Goal: Information Seeking & Learning: Learn about a topic

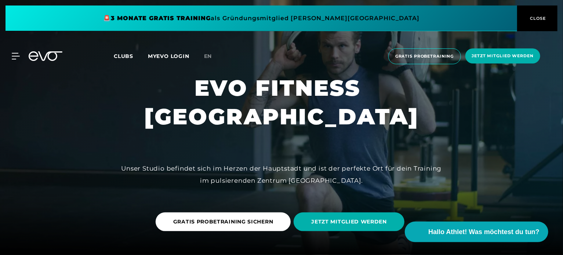
click at [538, 16] on span "CLOSE" at bounding box center [538, 18] width 18 height 7
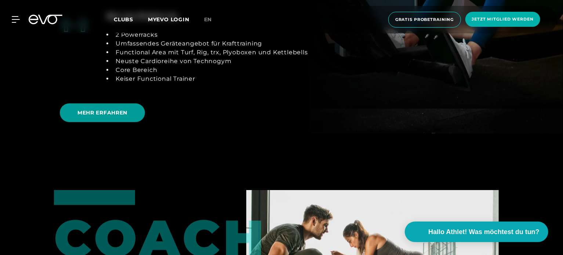
scroll to position [1578, 0]
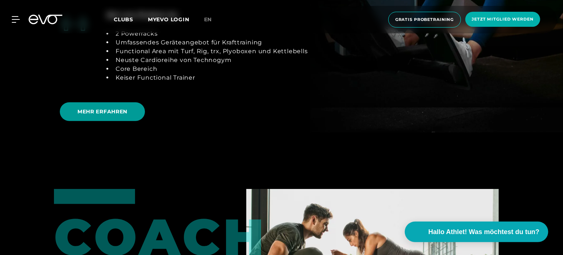
click at [91, 110] on span "MEHR ERFAHREN" at bounding box center [102, 112] width 50 height 8
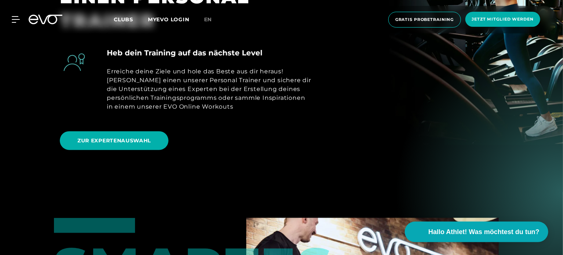
scroll to position [330, 0]
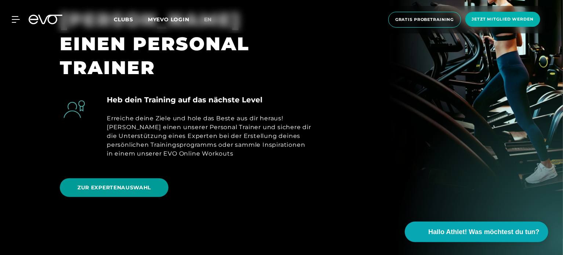
click at [139, 184] on span "ZUR EXPERTENAUSWAHL" at bounding box center [113, 188] width 73 height 8
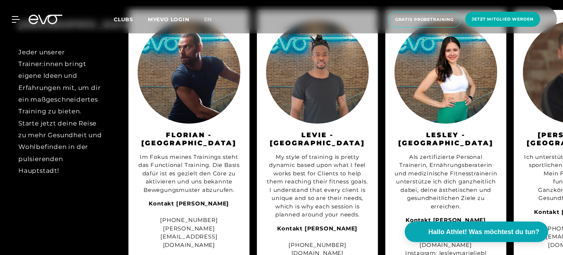
scroll to position [844, 0]
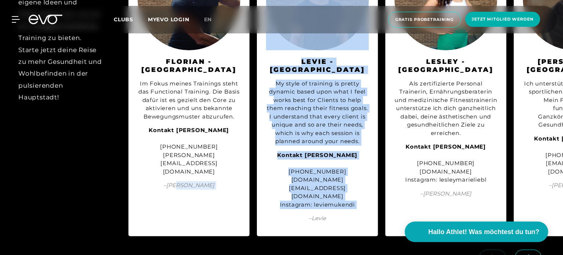
drag, startPoint x: 189, startPoint y: 234, endPoint x: 259, endPoint y: 235, distance: 69.7
click at [259, 235] on div "BERLIN Jeder unserer Trainer:innen bringt eigene Ideen und Erfahrungen mit, um …" at bounding box center [281, 86] width 563 height 315
click at [524, 254] on icon at bounding box center [528, 257] width 13 height 7
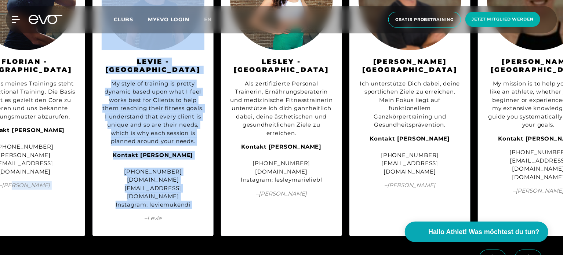
click at [528, 254] on icon at bounding box center [528, 257] width 13 height 7
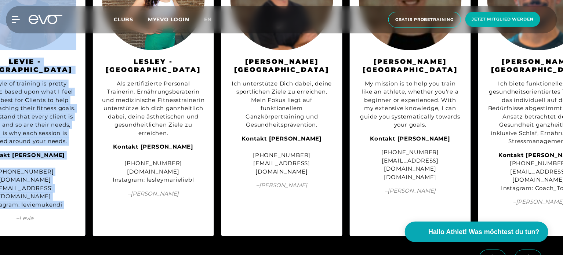
click at [528, 254] on icon at bounding box center [528, 257] width 13 height 7
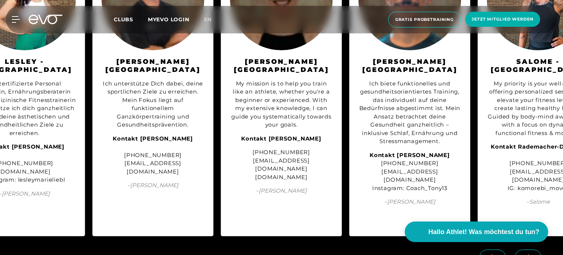
click at [528, 254] on icon at bounding box center [528, 257] width 13 height 7
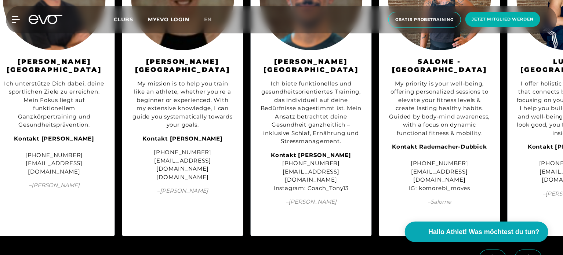
click at [528, 254] on icon at bounding box center [528, 257] width 13 height 7
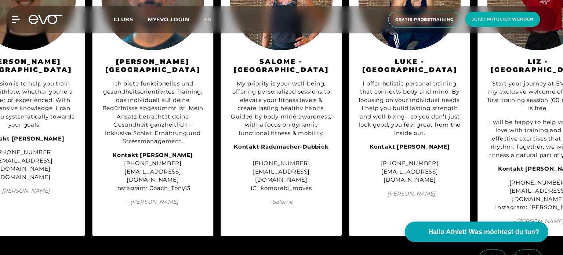
click at [528, 254] on icon at bounding box center [528, 257] width 13 height 7
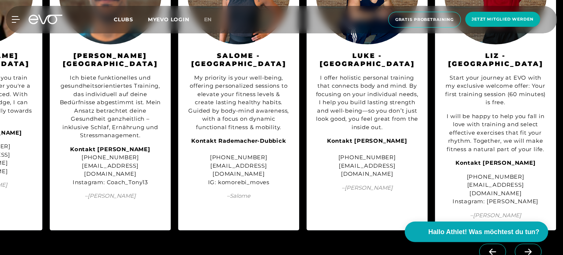
scroll to position [881, 0]
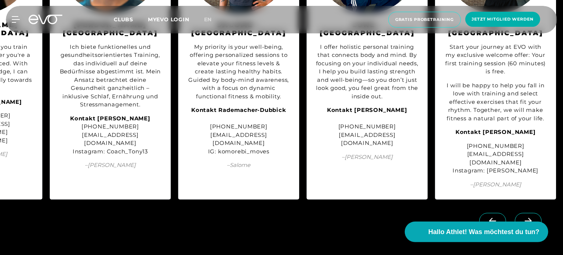
click at [489, 218] on icon at bounding box center [492, 221] width 13 height 7
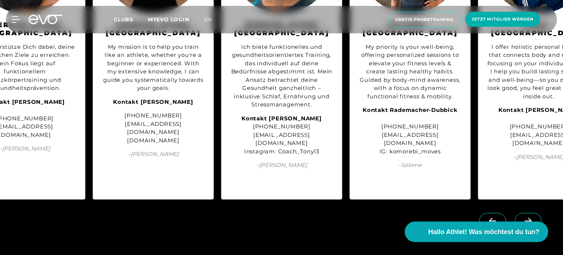
click at [489, 218] on icon at bounding box center [492, 221] width 13 height 7
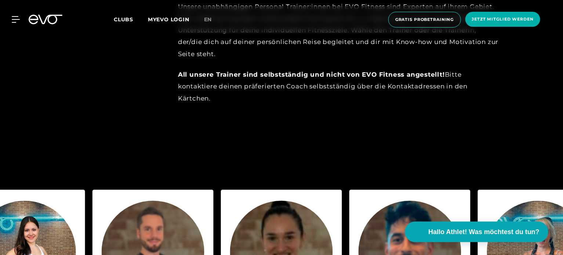
scroll to position [587, 0]
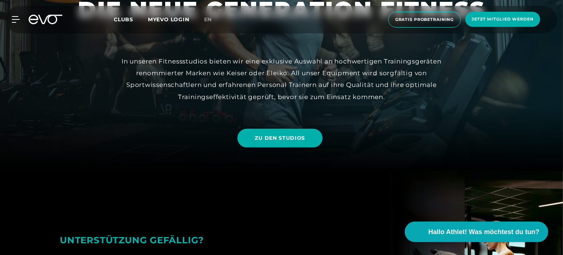
scroll to position [110, 0]
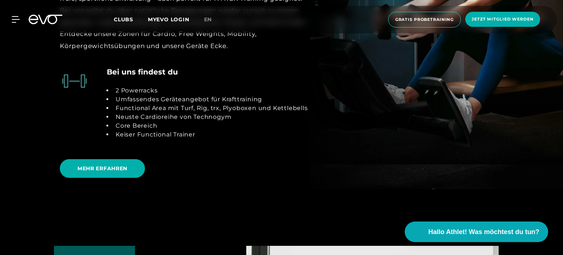
scroll to position [1505, 0]
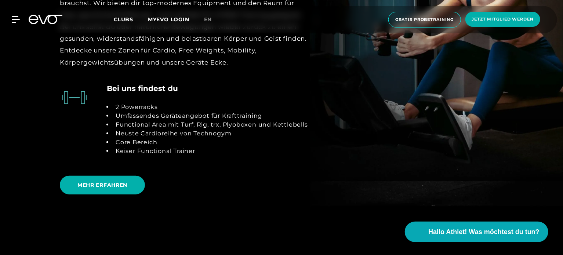
click at [93, 183] on span "MEHR ERFAHREN" at bounding box center [102, 185] width 50 height 8
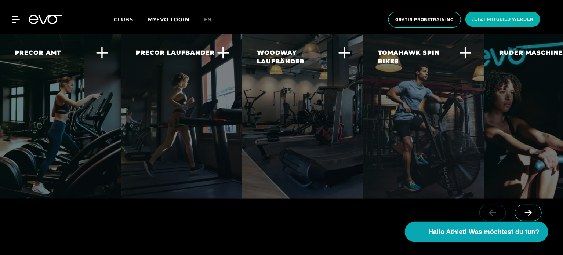
scroll to position [1358, 0]
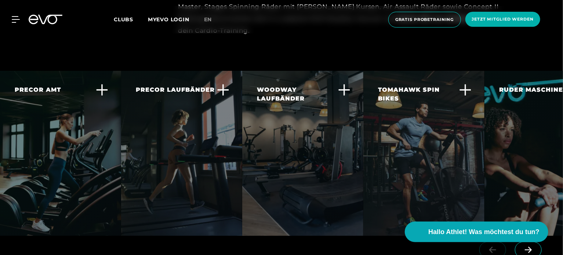
click at [534, 146] on div "RUDER MASCHINEN Das Concent II Rudergerät ist weltweit von Experten und Athlete…" at bounding box center [545, 124] width 121 height 106
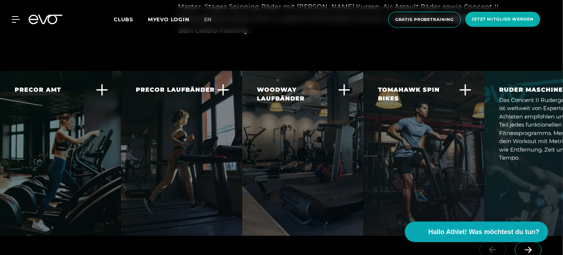
click at [533, 238] on link at bounding box center [530, 241] width 30 height 7
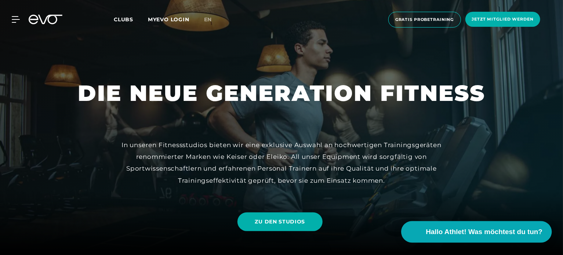
click at [504, 232] on span "Hallo Athlet! Was möchtest du tun?" at bounding box center [484, 232] width 117 height 10
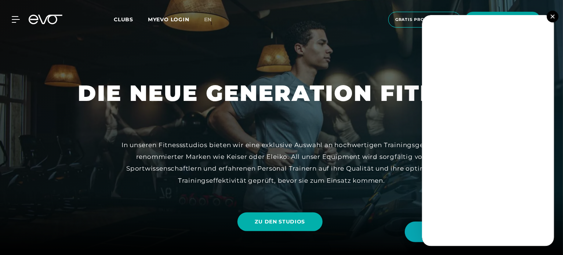
click at [551, 15] on img at bounding box center [553, 16] width 4 height 4
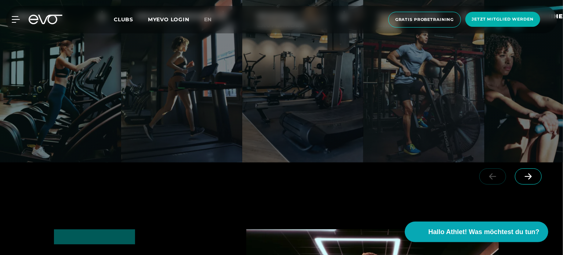
scroll to position [1395, 0]
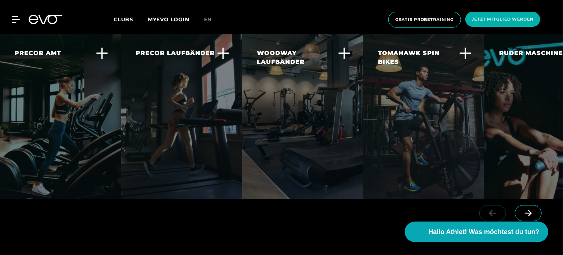
click at [527, 210] on icon at bounding box center [528, 213] width 13 height 7
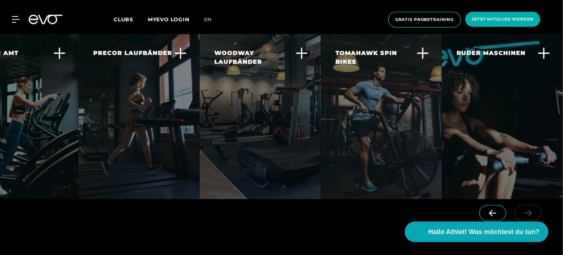
click at [527, 199] on div at bounding box center [512, 219] width 102 height 41
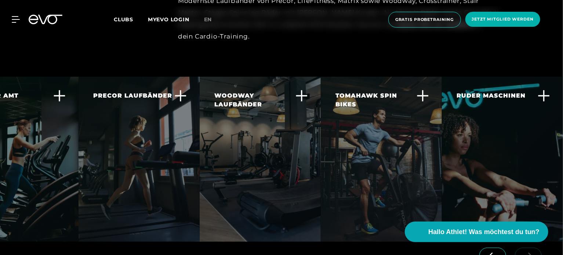
scroll to position [1321, 0]
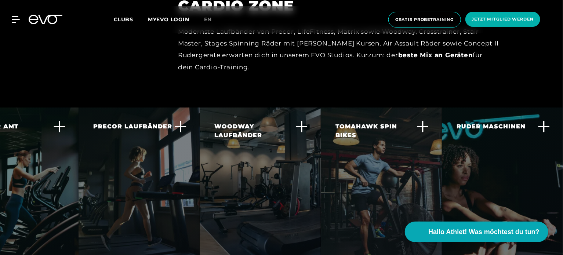
click at [548, 120] on icon at bounding box center [544, 126] width 12 height 12
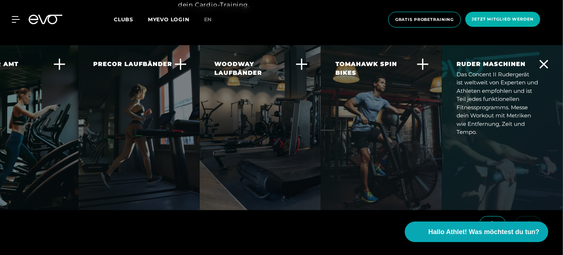
scroll to position [1395, 0]
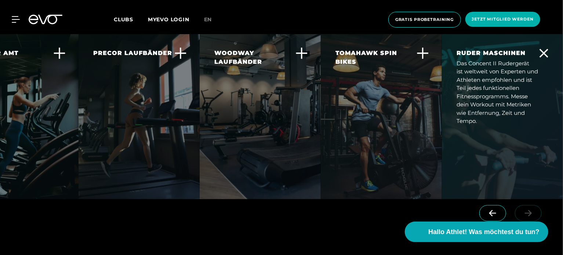
click at [493, 210] on icon at bounding box center [492, 213] width 7 height 6
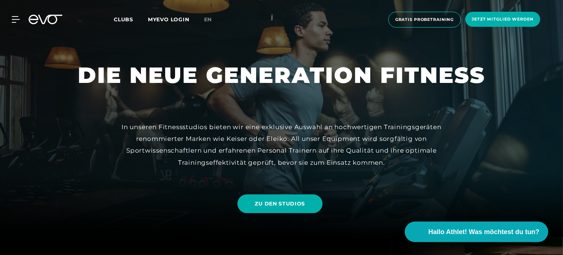
scroll to position [0, 0]
